Goal: Information Seeking & Learning: Learn about a topic

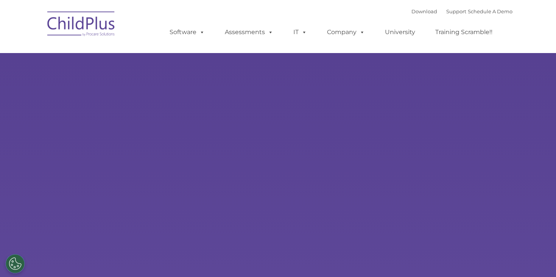
select select "MEDIUM"
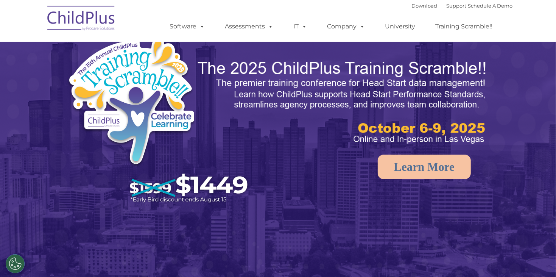
scroll to position [193, 0]
